Goal: Information Seeking & Learning: Learn about a topic

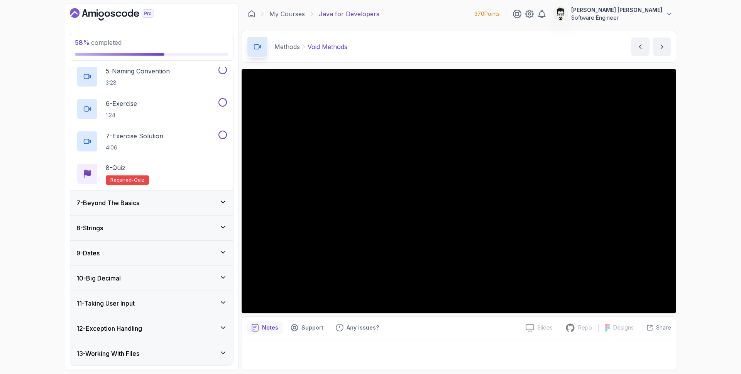
scroll to position [438, 0]
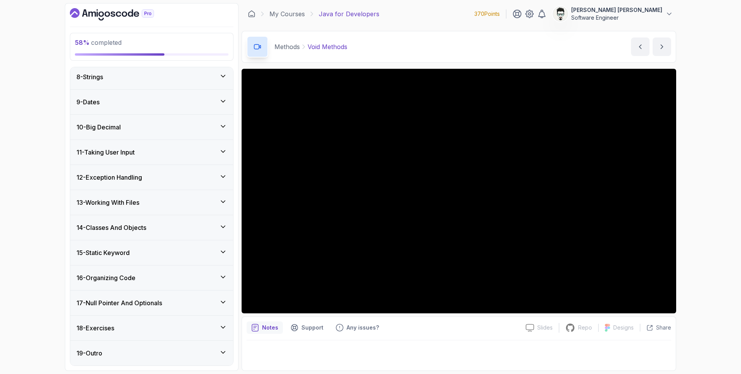
click at [145, 330] on div "18 - Exercises" at bounding box center [151, 327] width 151 height 9
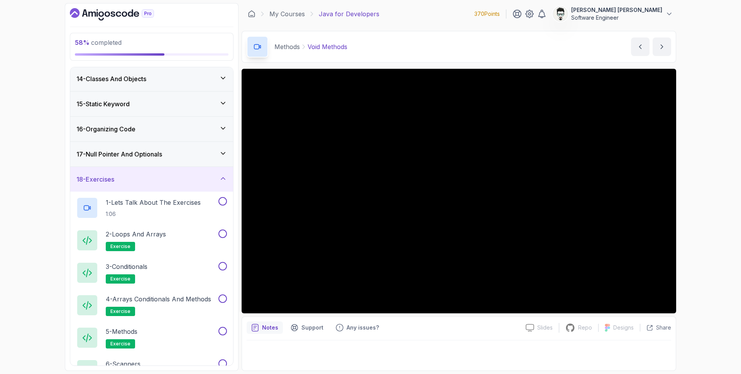
scroll to position [330, 0]
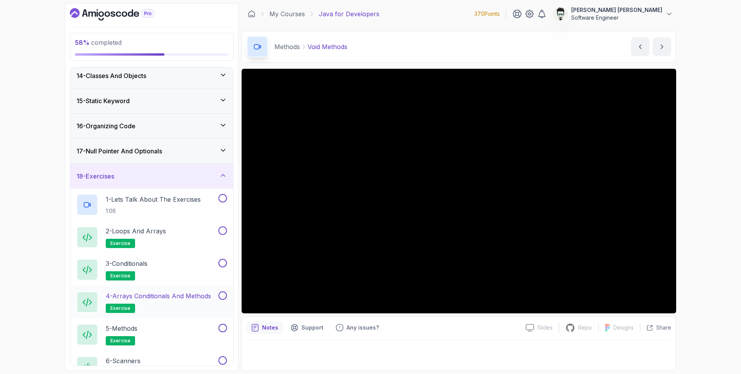
click at [166, 299] on p "4 - Arrays Conditionals and Methods" at bounding box center [158, 295] width 105 height 9
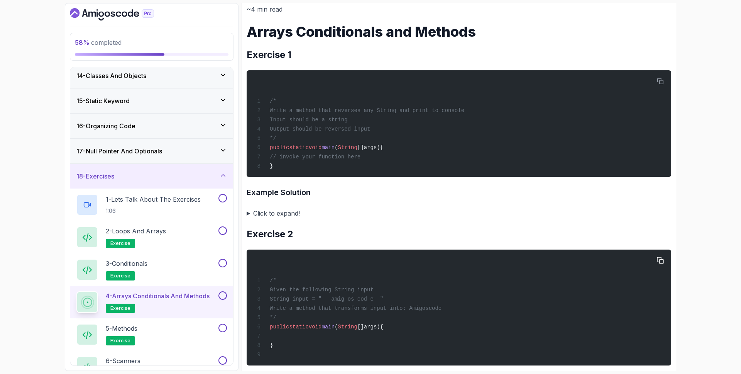
scroll to position [99, 0]
click at [249, 214] on summary "Click to expand!" at bounding box center [459, 213] width 425 height 11
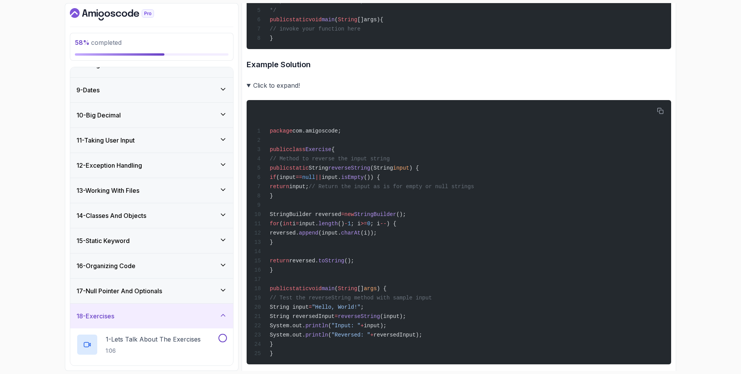
scroll to position [129, 0]
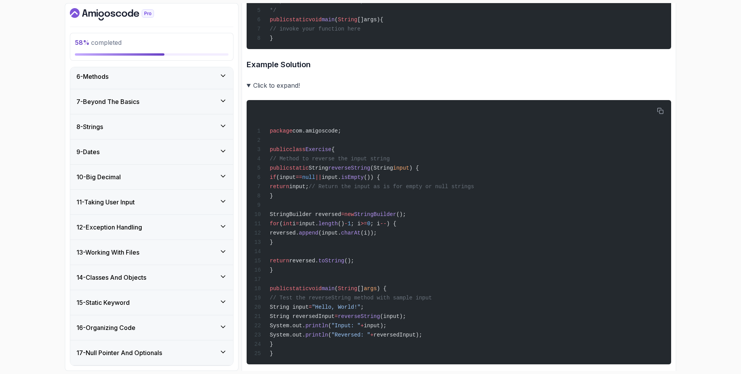
click at [199, 136] on div "8 - Strings" at bounding box center [151, 126] width 163 height 25
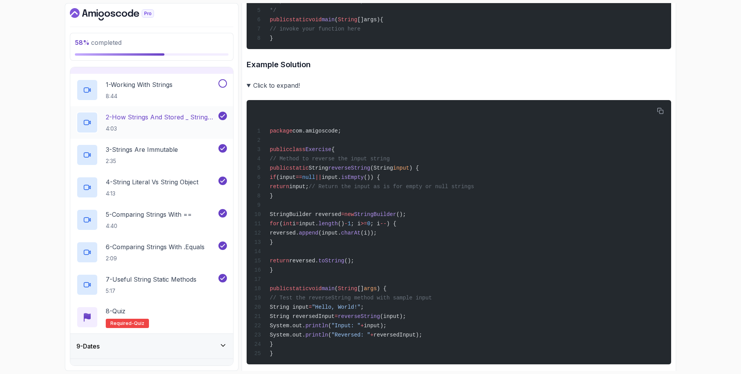
scroll to position [181, 0]
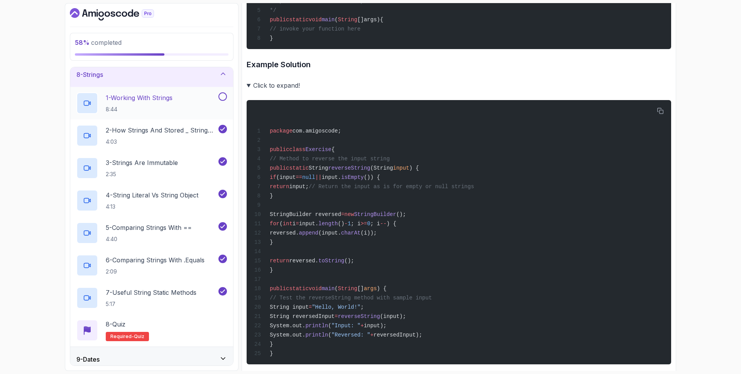
click at [161, 102] on p "1 - Working With Strings" at bounding box center [139, 97] width 67 height 9
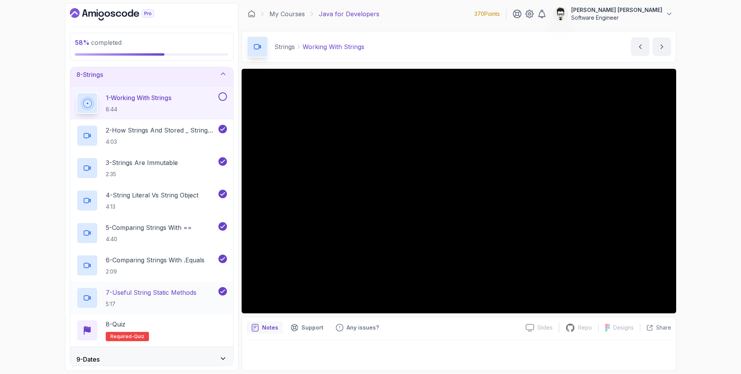
click at [154, 292] on p "7 - Useful String Static Methods" at bounding box center [151, 292] width 91 height 9
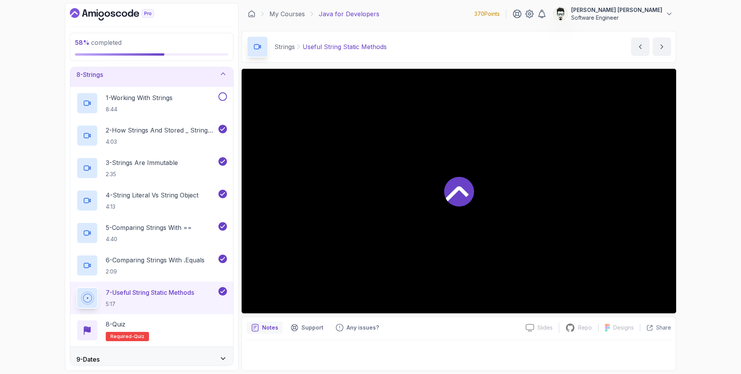
click at [154, 291] on p "7 - Useful String Static Methods" at bounding box center [150, 292] width 88 height 9
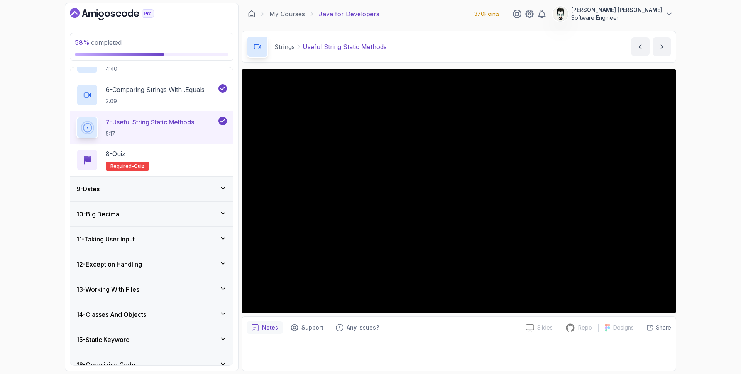
scroll to position [438, 0]
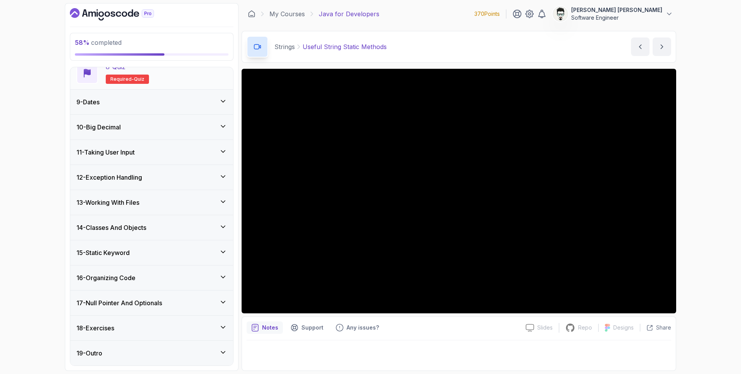
click at [130, 327] on div "18 - Exercises" at bounding box center [151, 327] width 151 height 9
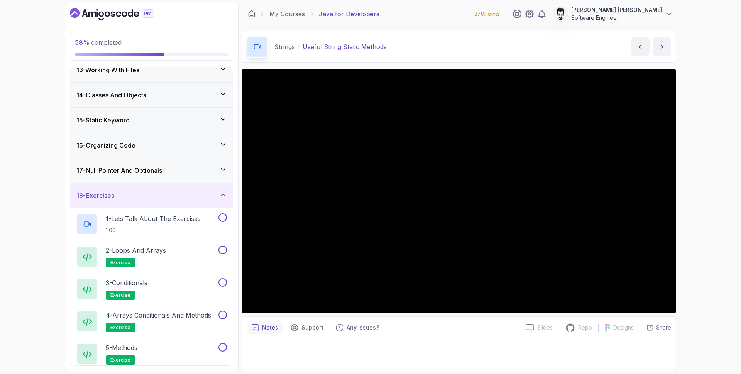
scroll to position [339, 0]
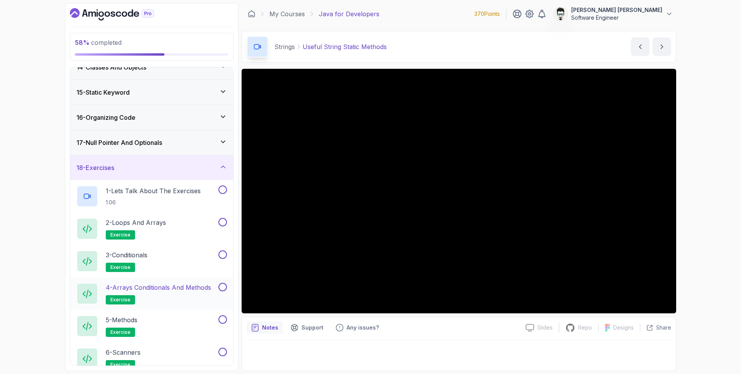
click at [137, 288] on p "4 - Arrays Conditionals and Methods" at bounding box center [158, 287] width 105 height 9
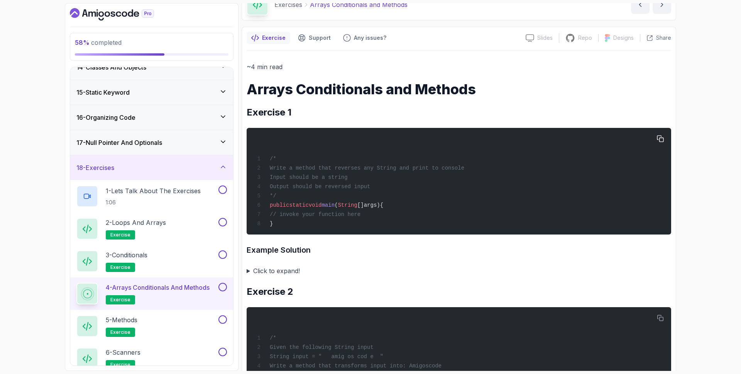
scroll to position [100, 0]
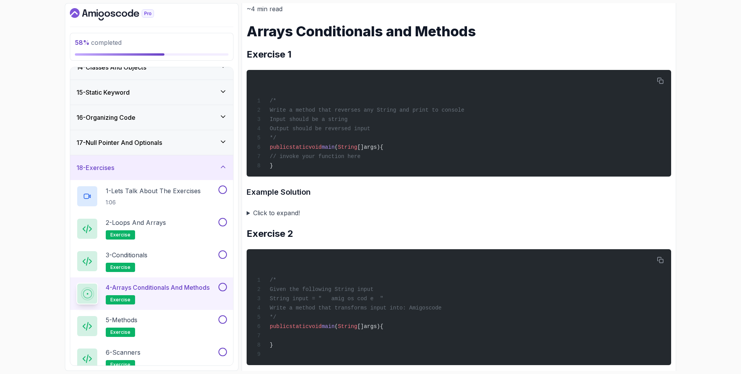
click at [249, 212] on summary "Click to expand!" at bounding box center [459, 212] width 425 height 11
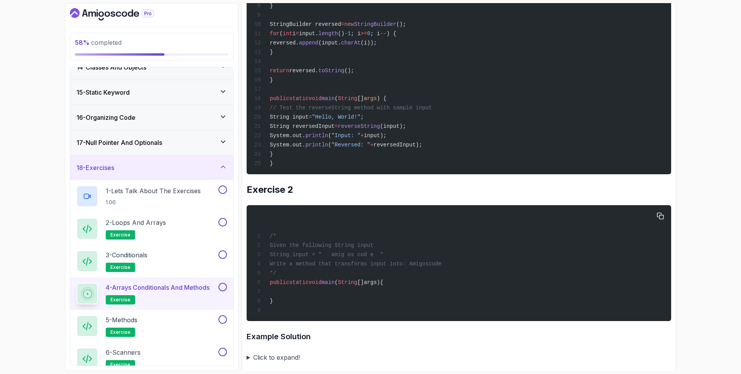
scroll to position [467, 0]
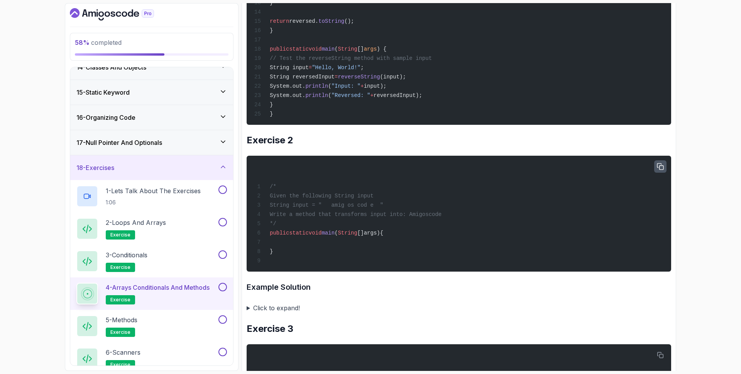
click at [661, 168] on icon "button" at bounding box center [660, 166] width 7 height 7
click at [659, 166] on icon "button" at bounding box center [660, 166] width 7 height 7
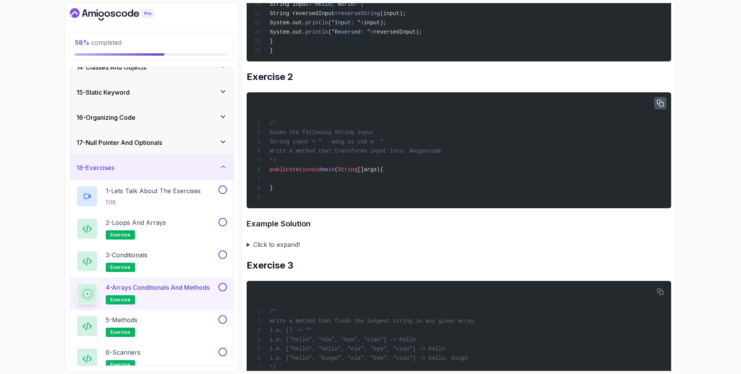
scroll to position [623, 0]
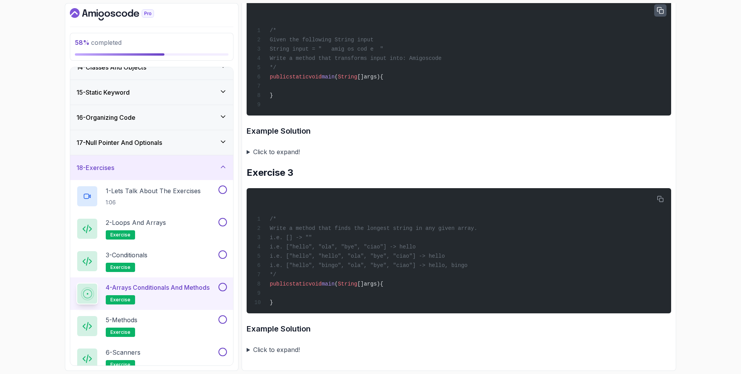
click at [250, 351] on summary "Click to expand!" at bounding box center [459, 349] width 425 height 11
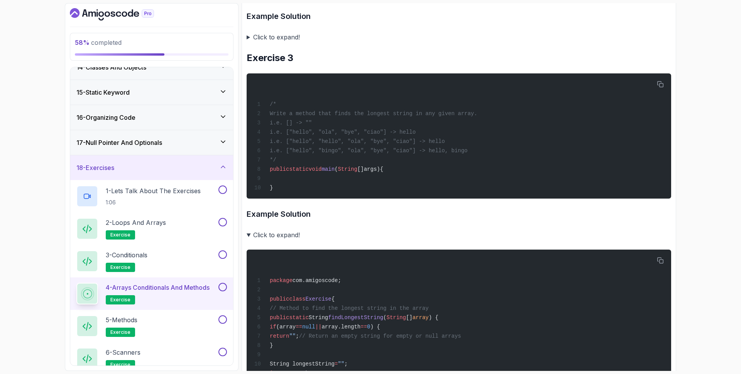
scroll to position [742, 0]
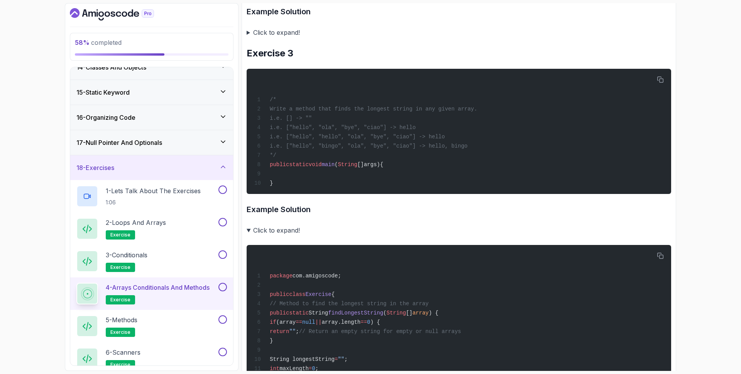
click at [251, 230] on summary "Click to expand!" at bounding box center [459, 230] width 425 height 11
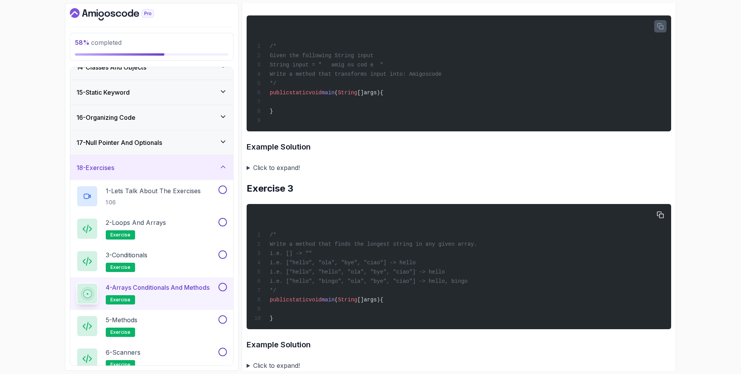
scroll to position [560, 0]
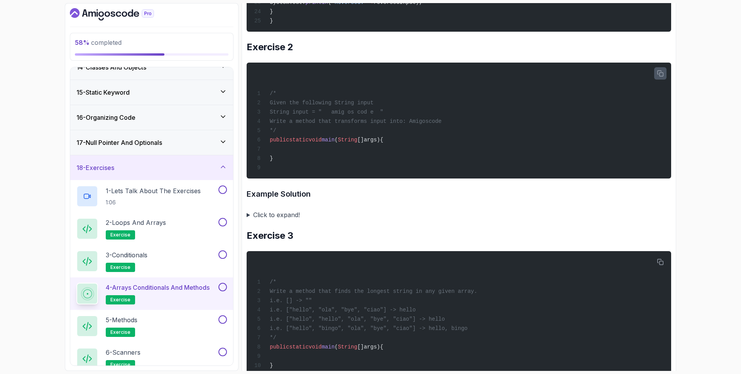
click at [249, 215] on summary "Click to expand!" at bounding box center [459, 214] width 425 height 11
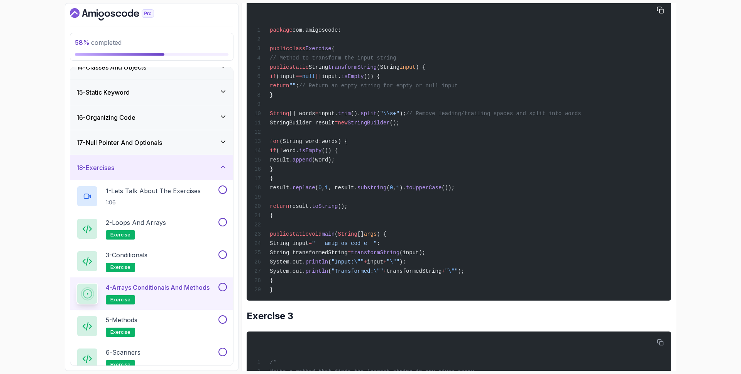
scroll to position [622, 0]
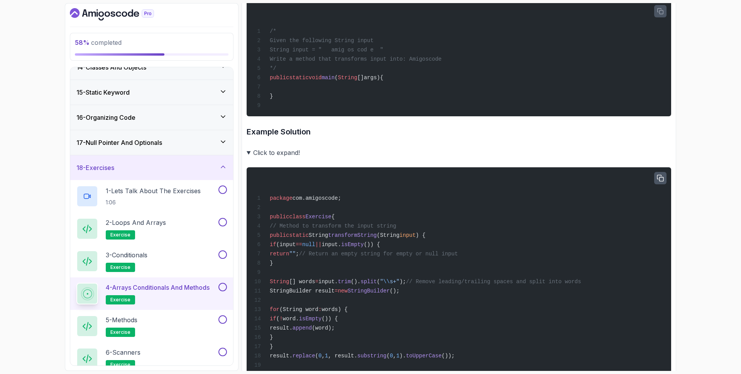
click at [661, 180] on icon "button" at bounding box center [660, 178] width 7 height 7
